Goal: Task Accomplishment & Management: Manage account settings

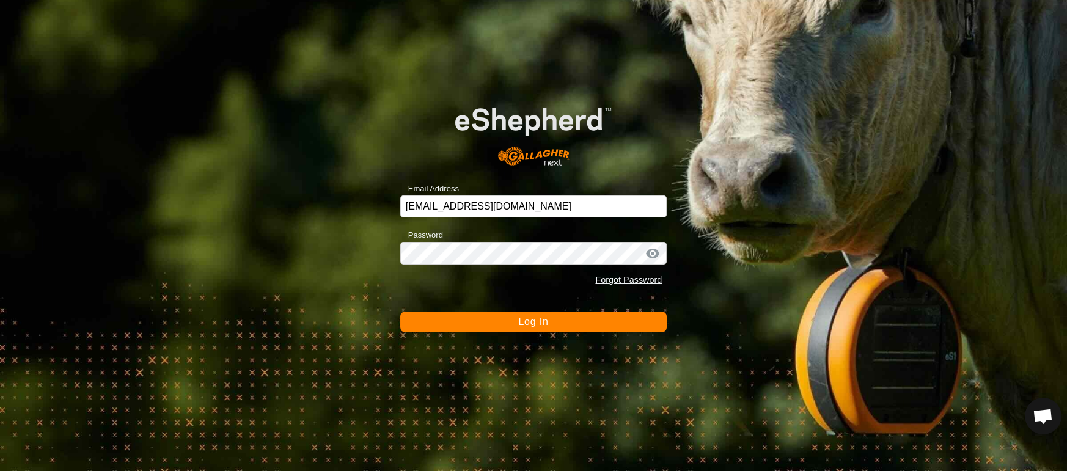
click at [523, 321] on span "Log In" at bounding box center [533, 321] width 30 height 10
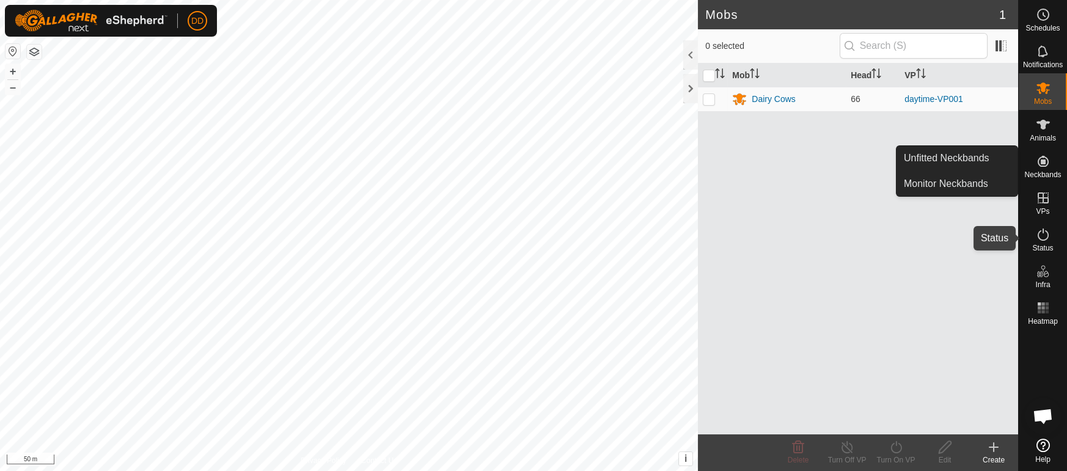
click at [1041, 237] on icon at bounding box center [1042, 234] width 15 height 15
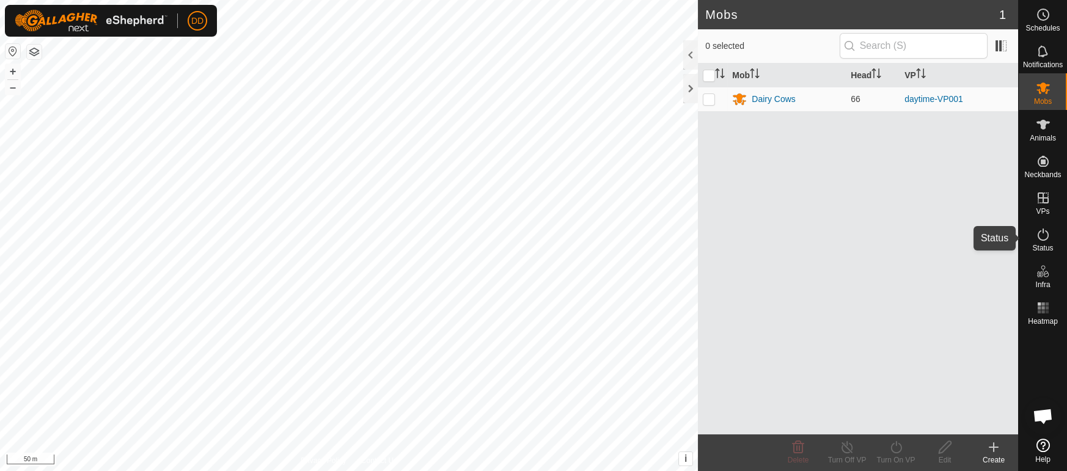
click at [1041, 237] on icon at bounding box center [1042, 234] width 15 height 15
